Goal: Information Seeking & Learning: Learn about a topic

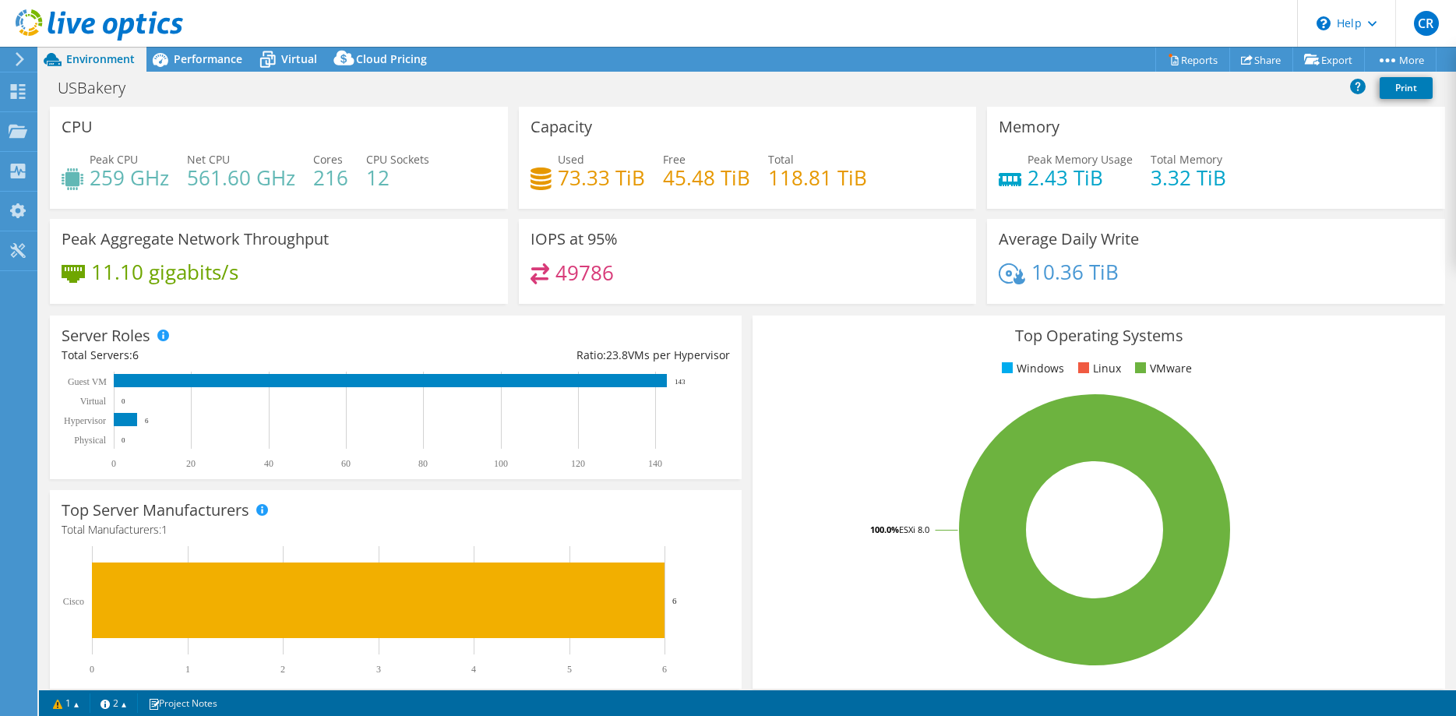
select select "USWest"
select select "USD"
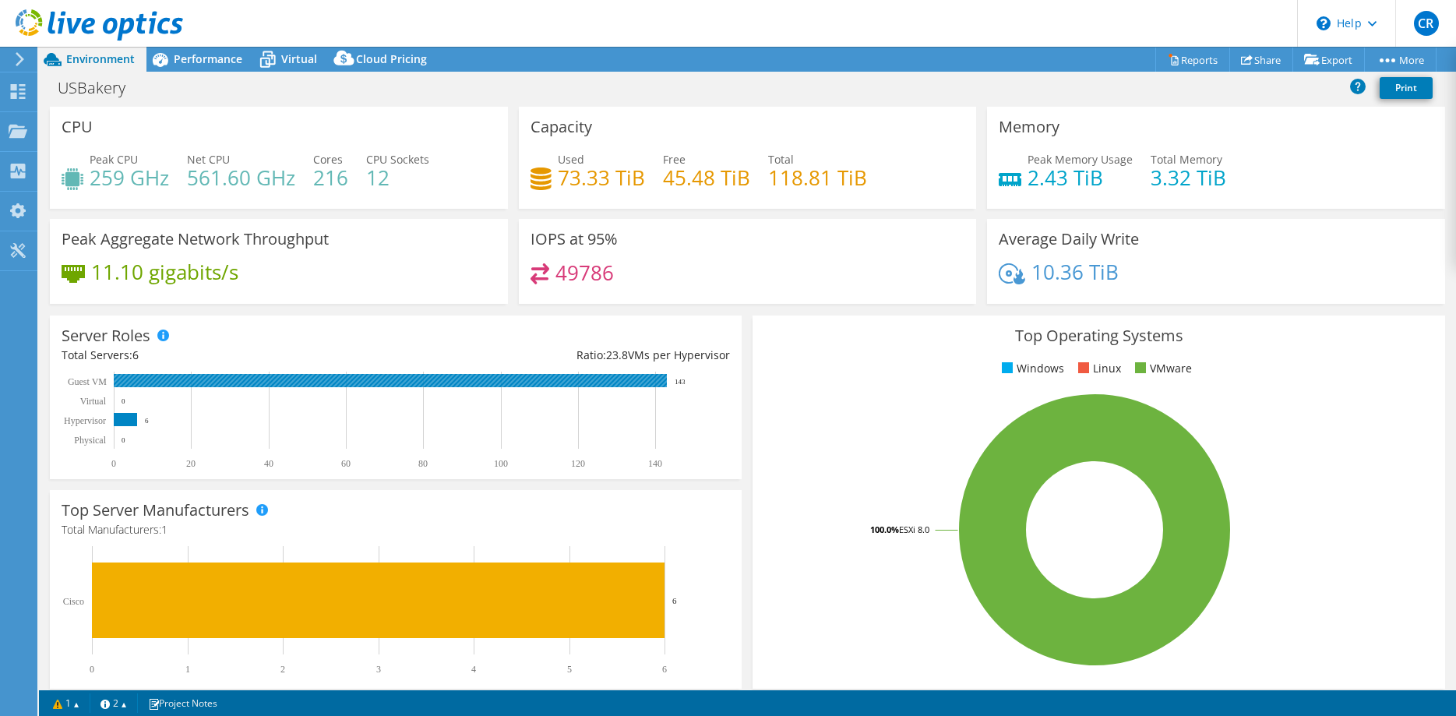
click at [597, 383] on rect at bounding box center [390, 380] width 553 height 13
click at [164, 383] on rect at bounding box center [390, 380] width 553 height 13
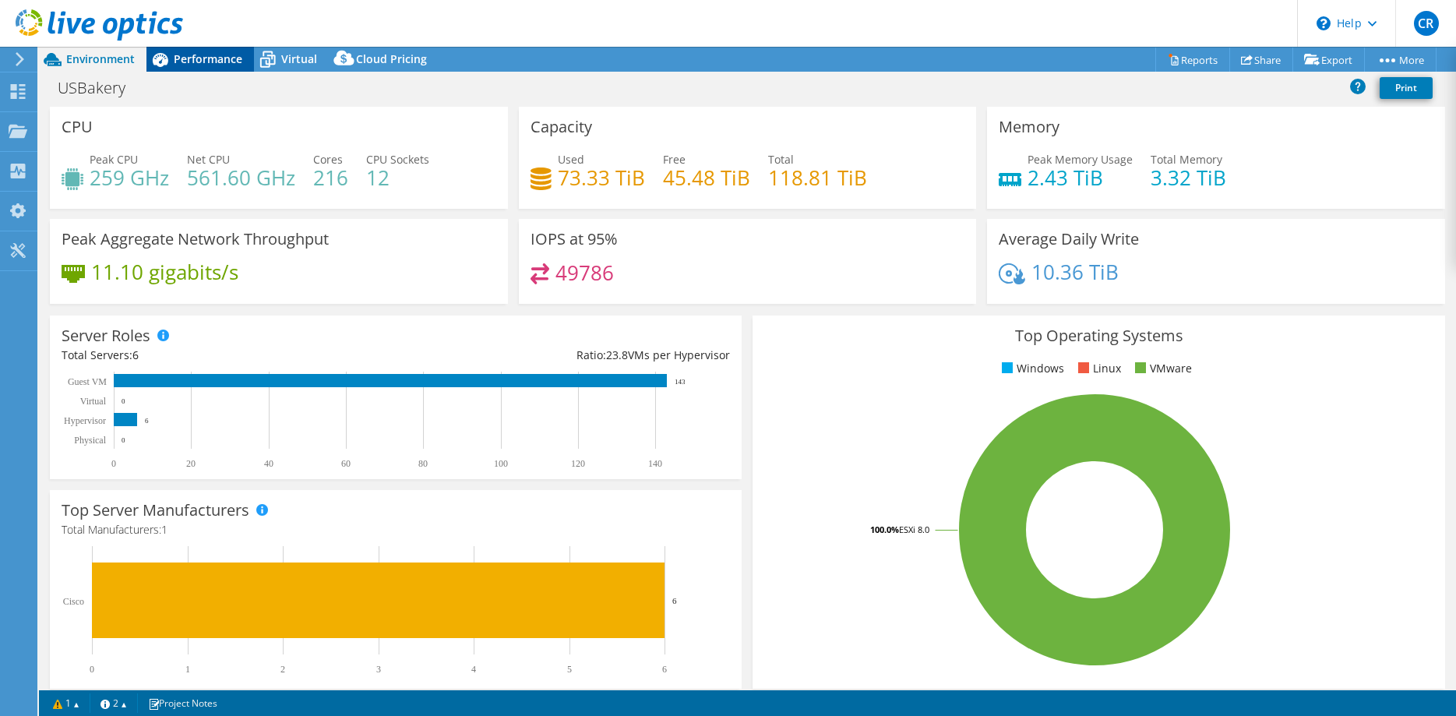
click at [204, 68] on div "Performance" at bounding box center [200, 59] width 108 height 25
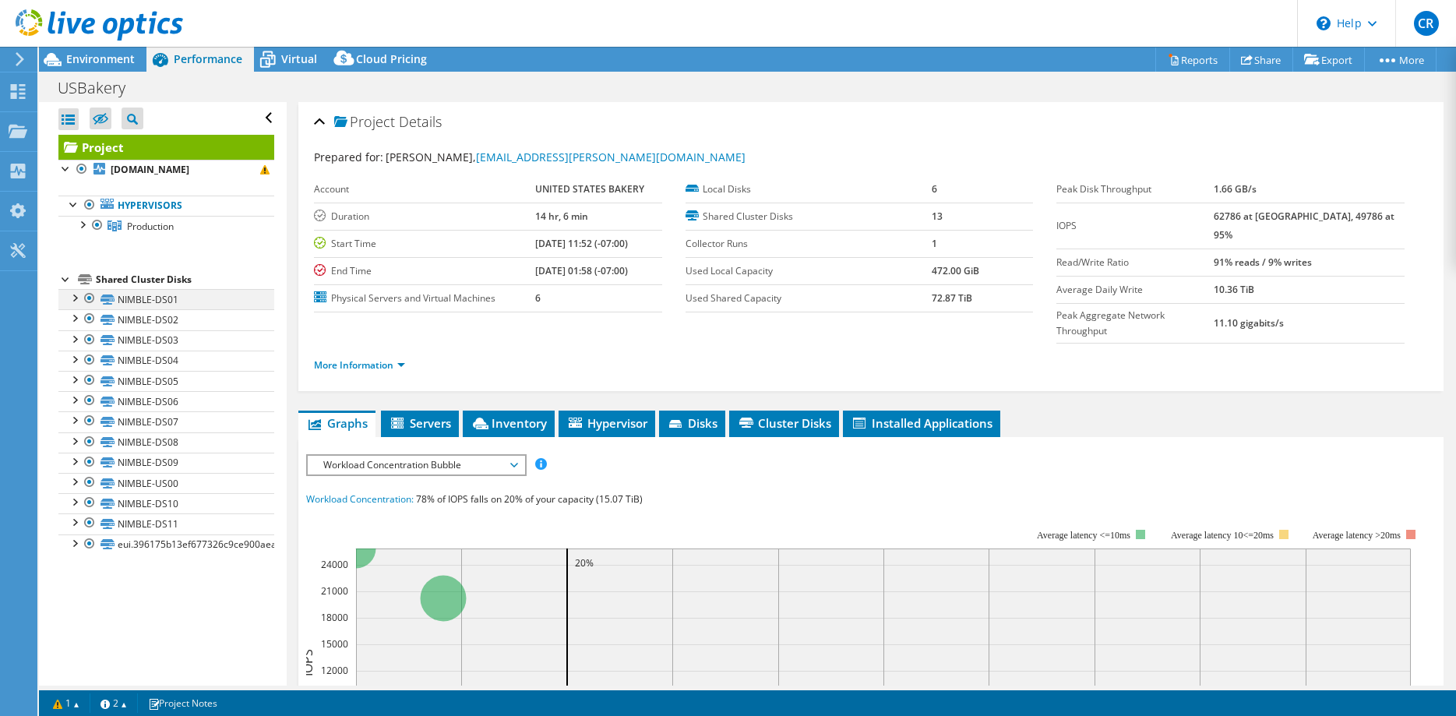
click at [71, 301] on div at bounding box center [74, 297] width 16 height 16
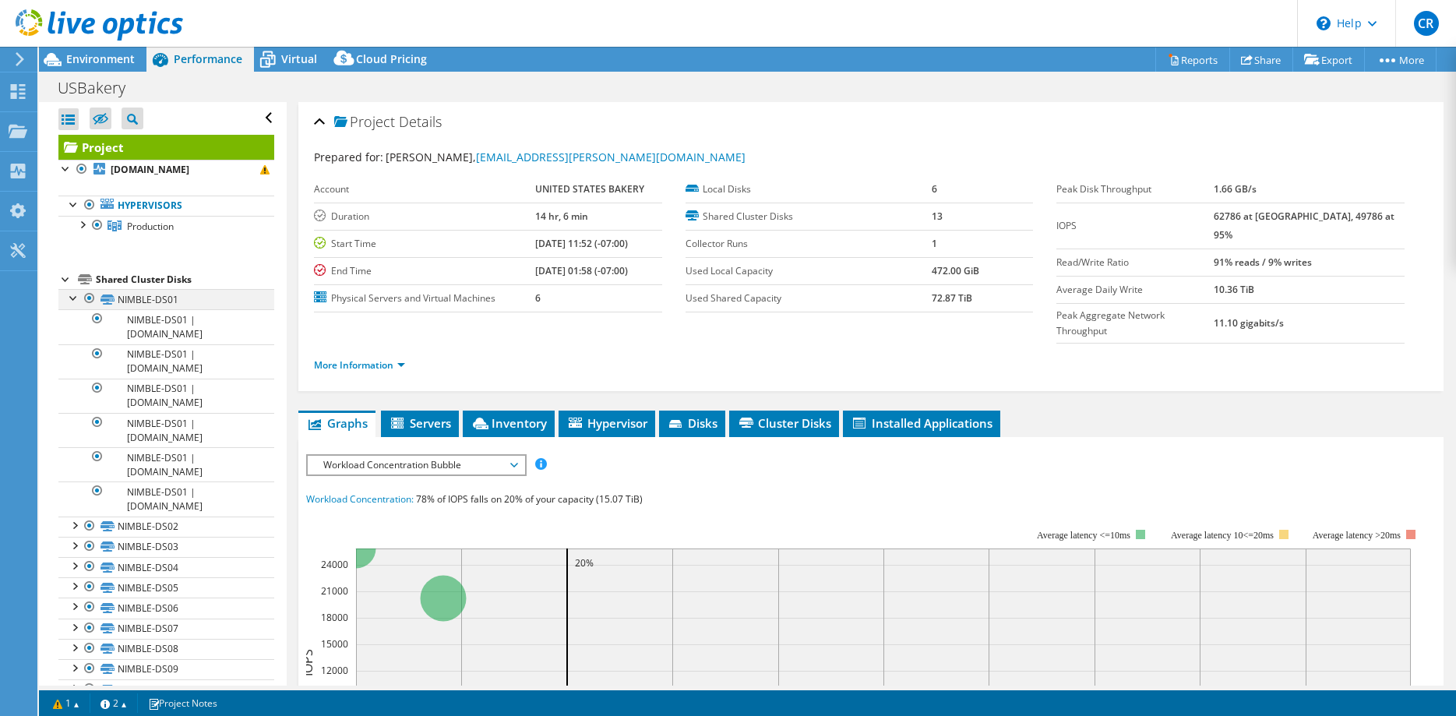
click at [71, 301] on div at bounding box center [74, 297] width 16 height 16
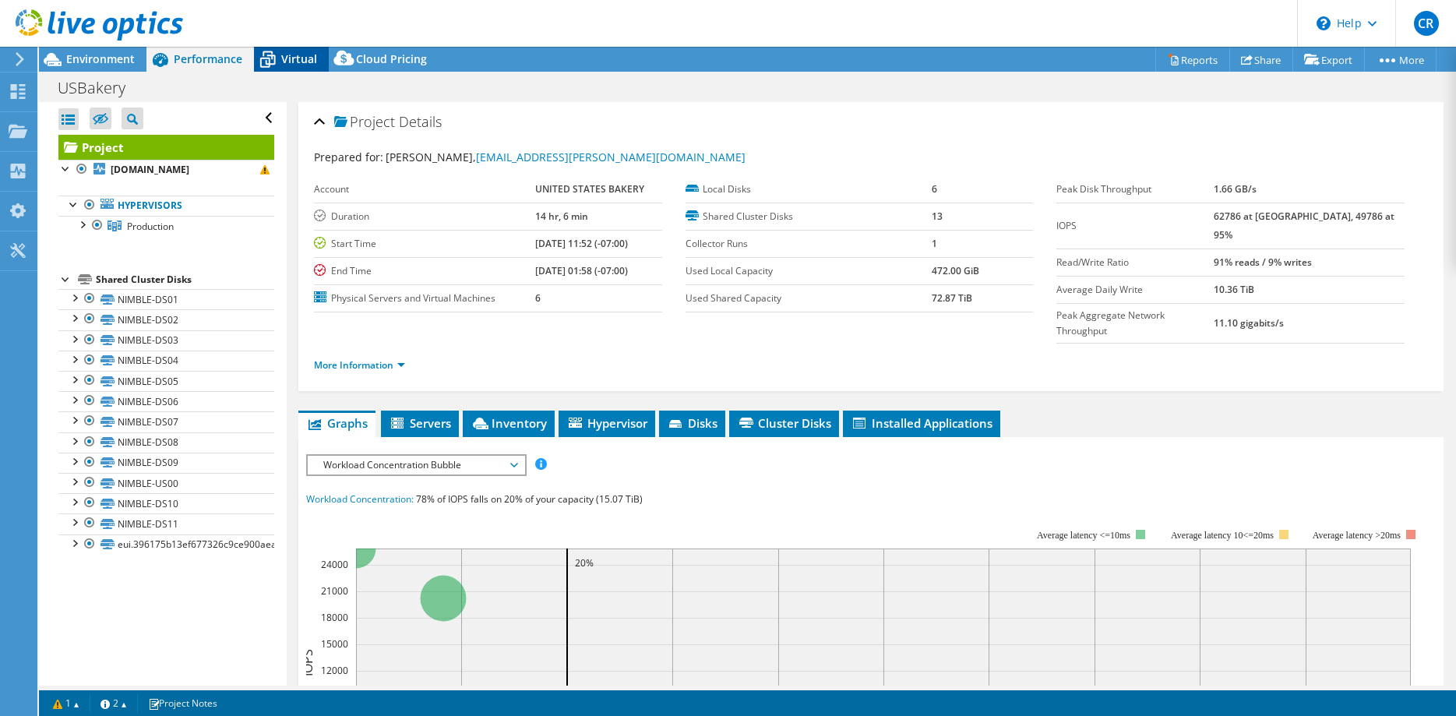
click at [283, 60] on span "Virtual" at bounding box center [299, 58] width 36 height 15
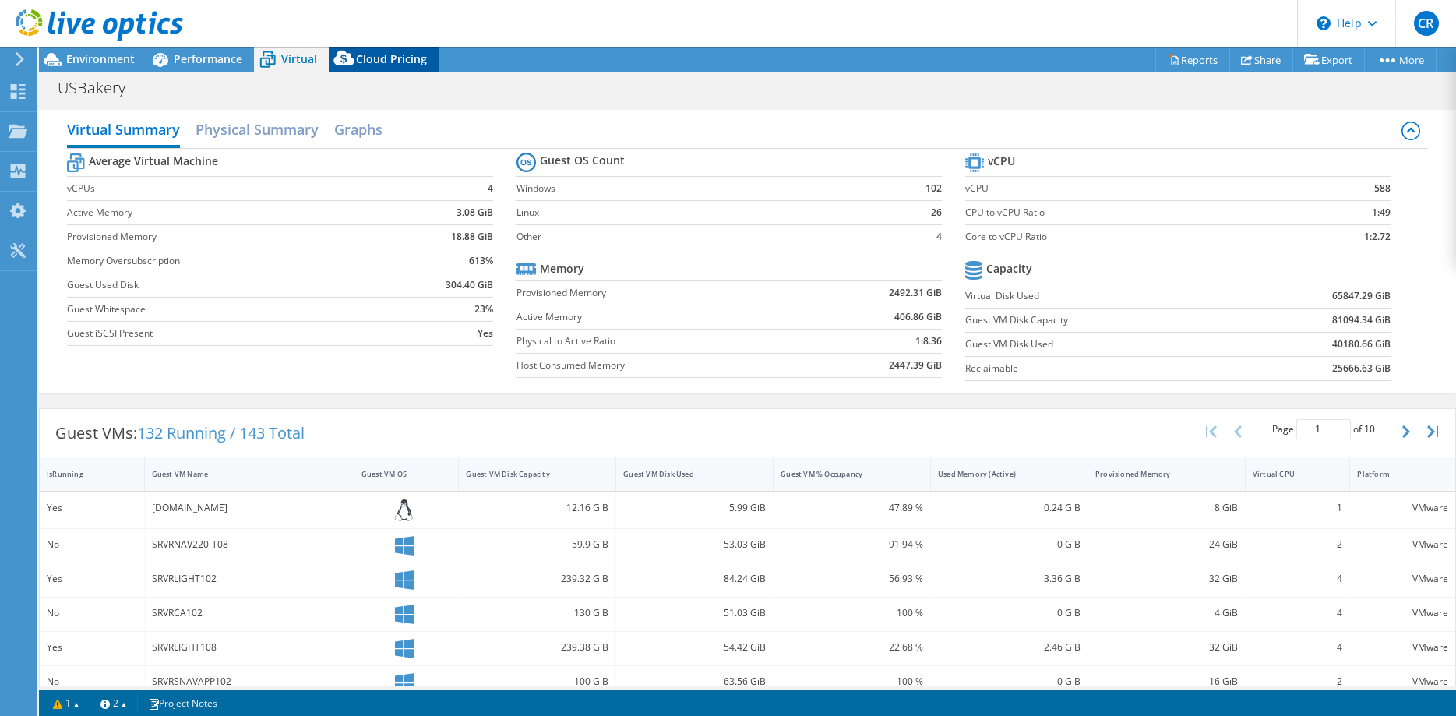
click at [368, 58] on span "Cloud Pricing" at bounding box center [391, 58] width 71 height 15
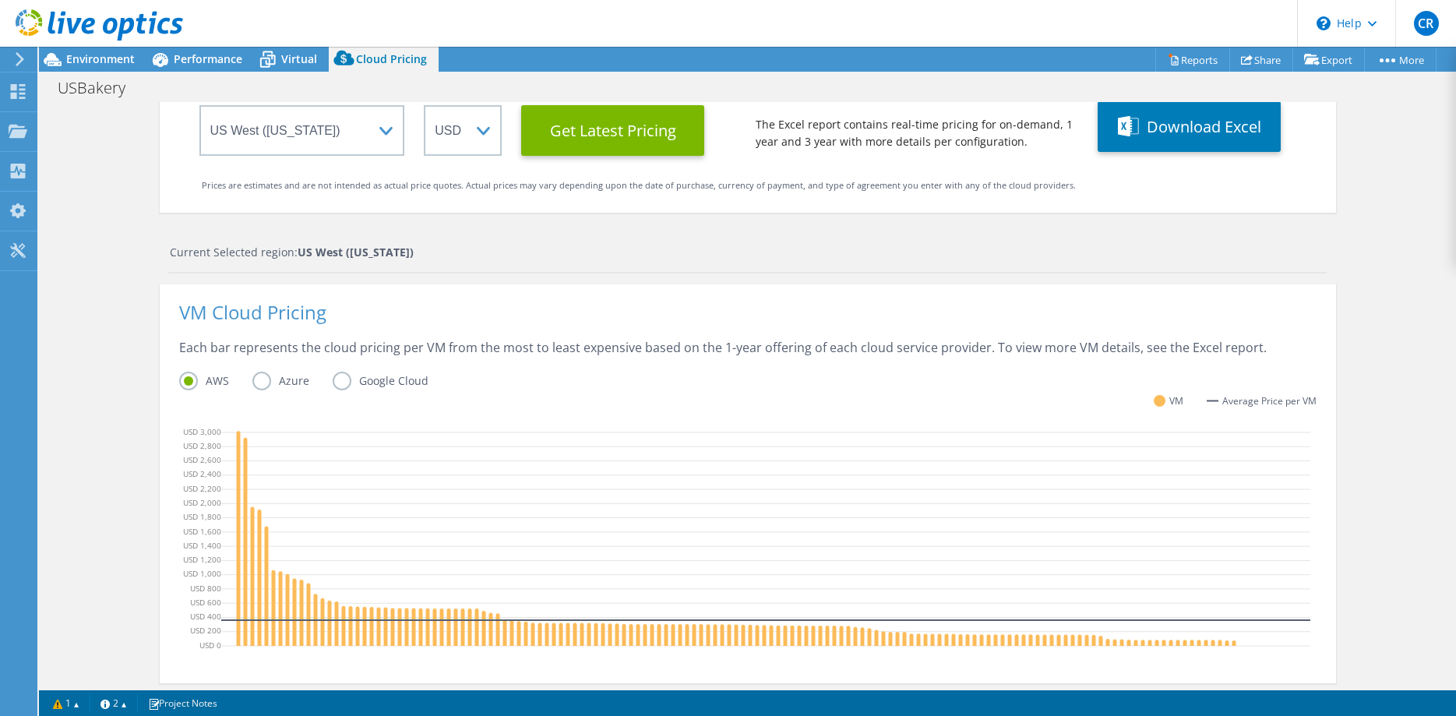
scroll to position [238, 0]
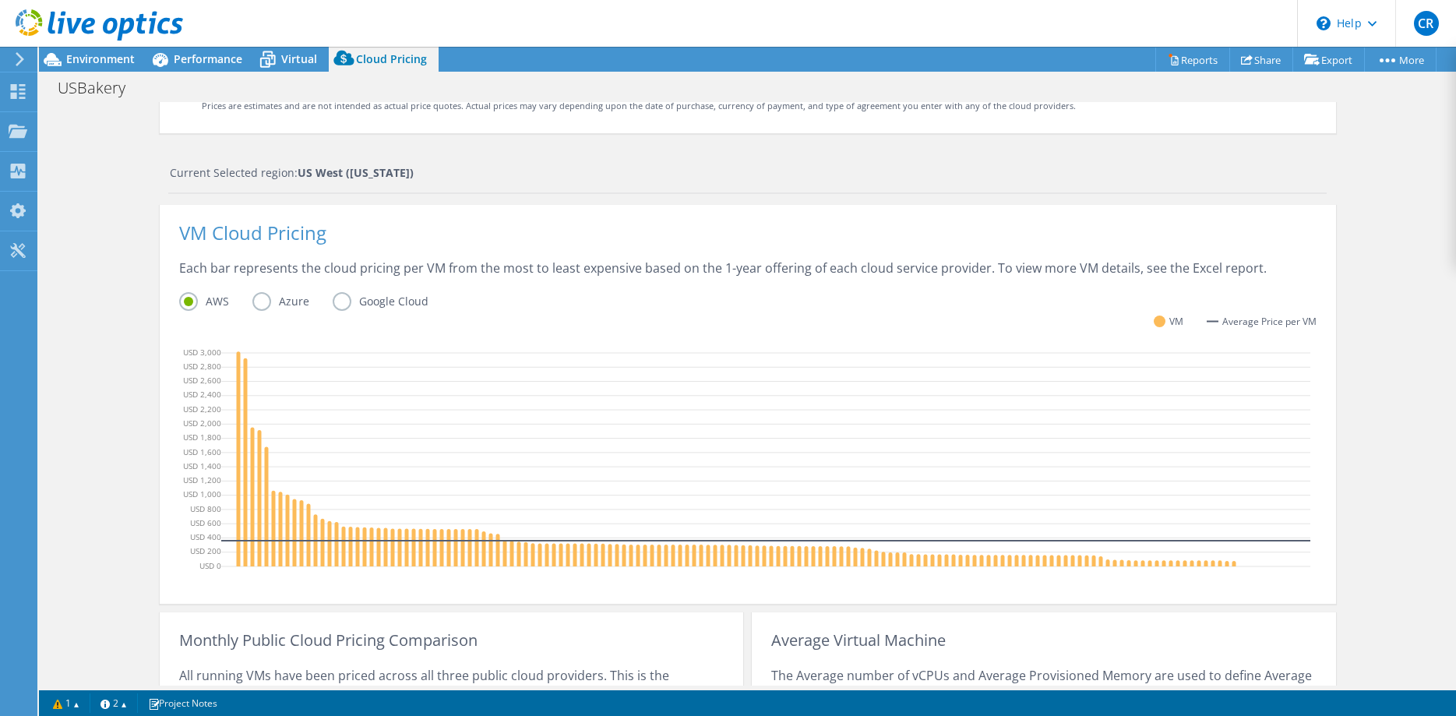
click at [261, 302] on label "Azure" at bounding box center [292, 301] width 80 height 19
click at [0, 0] on input "Azure" at bounding box center [0, 0] width 0 height 0
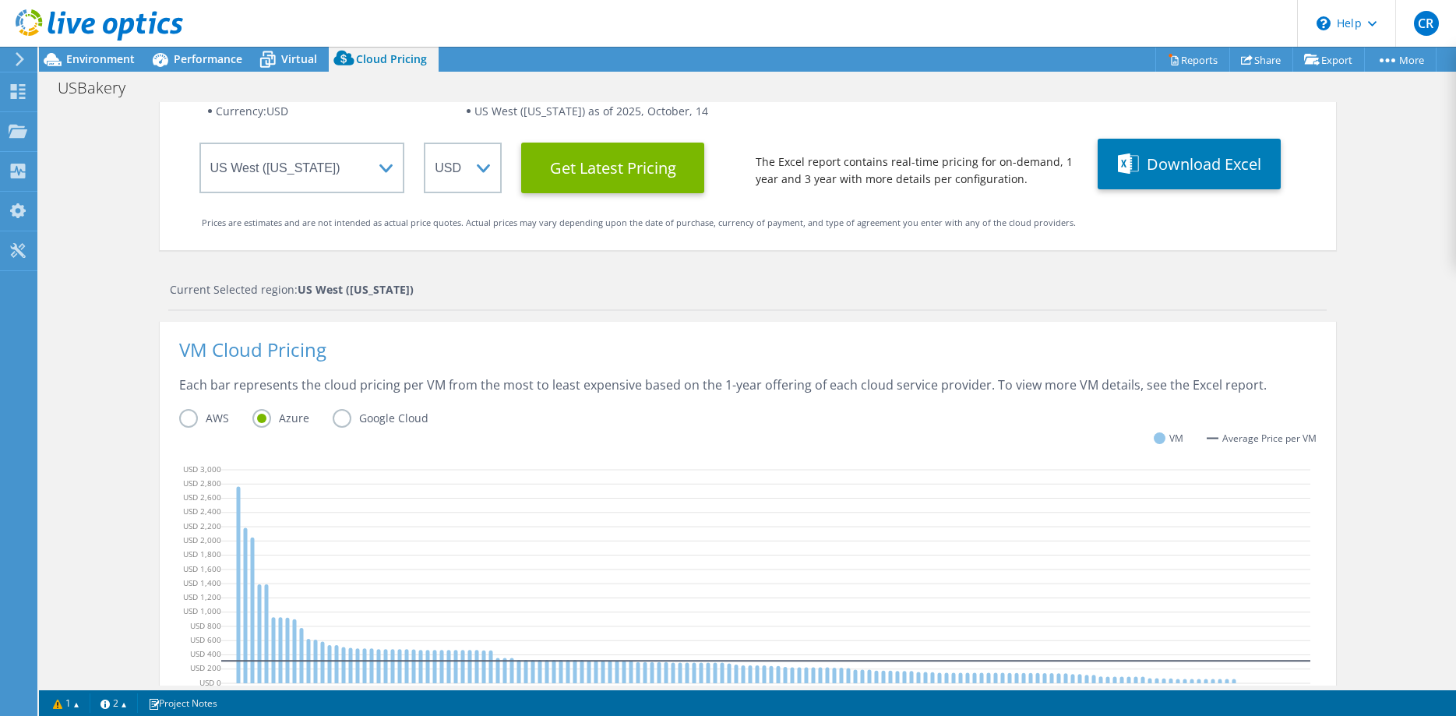
scroll to position [0, 0]
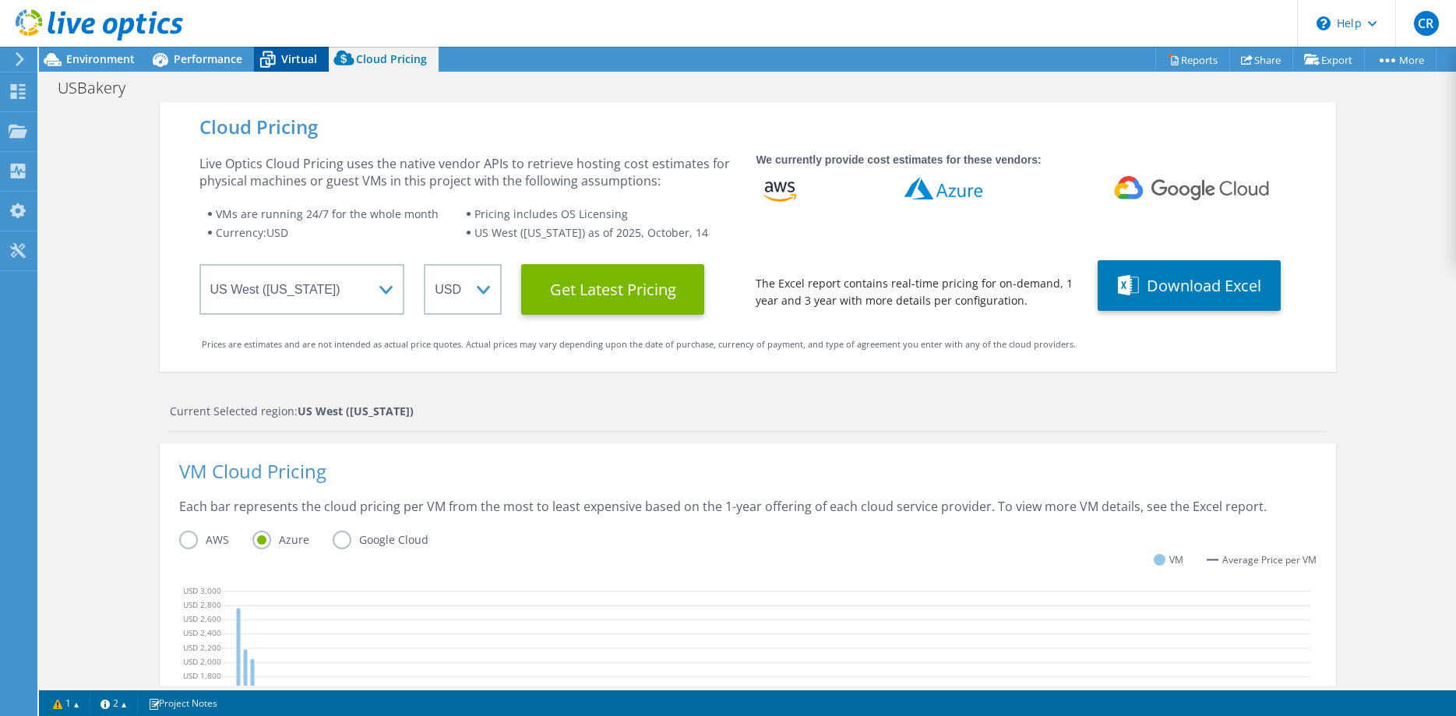
click at [288, 56] on span "Virtual" at bounding box center [299, 58] width 36 height 15
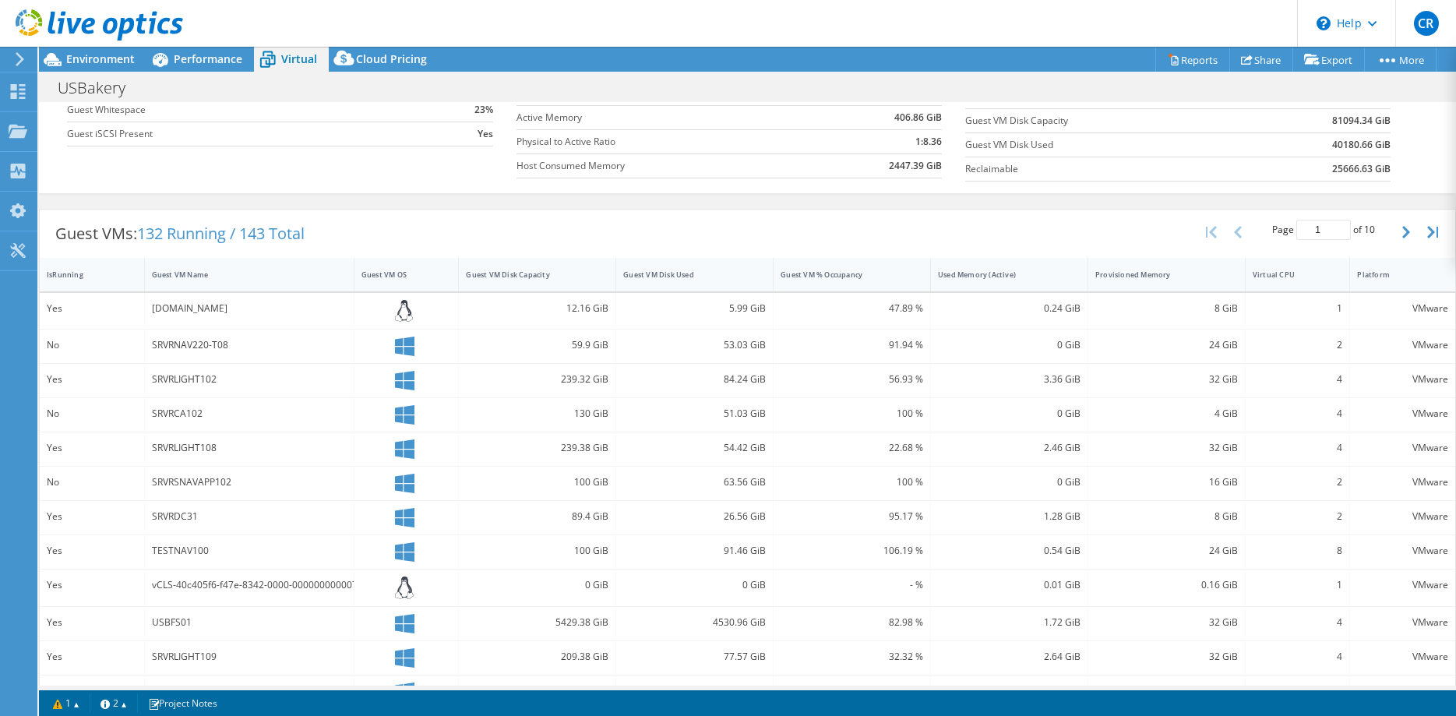
scroll to position [238, 0]
